Goal: Check status: Check status

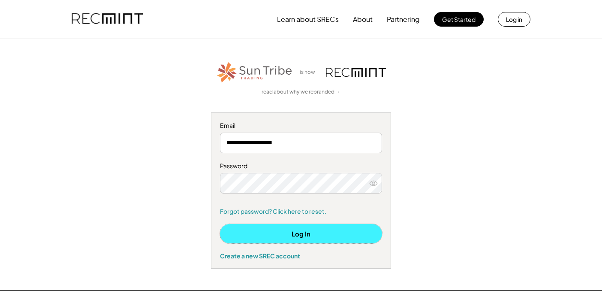
click at [282, 236] on button "Log In" at bounding box center [301, 233] width 162 height 19
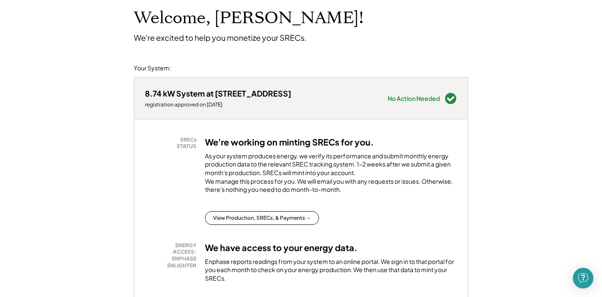
scroll to position [53, 0]
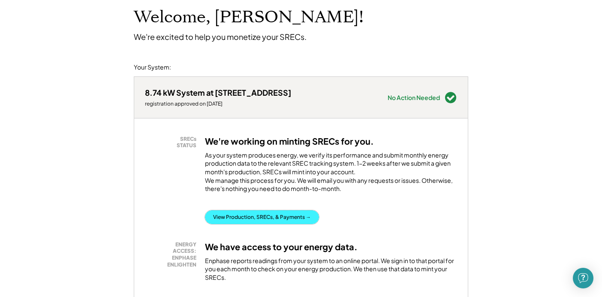
click at [292, 223] on button "View Production, SRECs, & Payments →" at bounding box center [262, 217] width 114 height 14
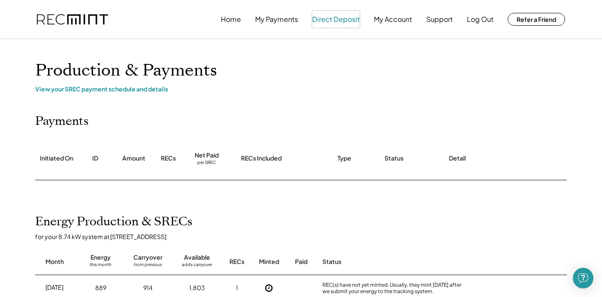
click at [322, 23] on button "Direct Deposit" at bounding box center [336, 19] width 48 height 17
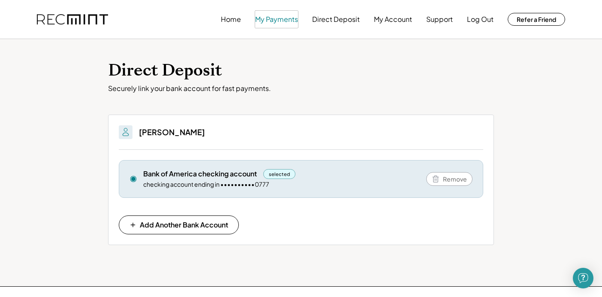
click at [281, 18] on button "My Payments" at bounding box center [276, 19] width 43 height 17
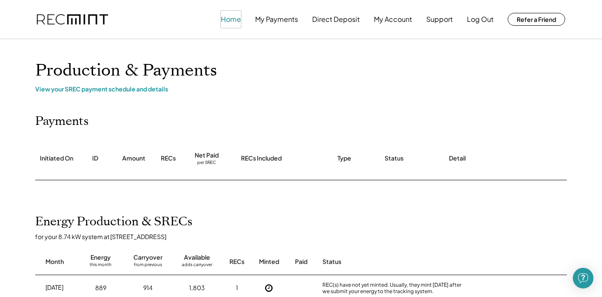
click at [229, 17] on button "Home" at bounding box center [231, 19] width 20 height 17
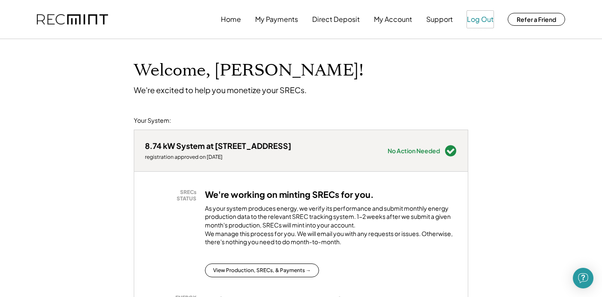
click at [485, 21] on button "Log Out" at bounding box center [480, 19] width 27 height 17
